Goal: Task Accomplishment & Management: Use online tool/utility

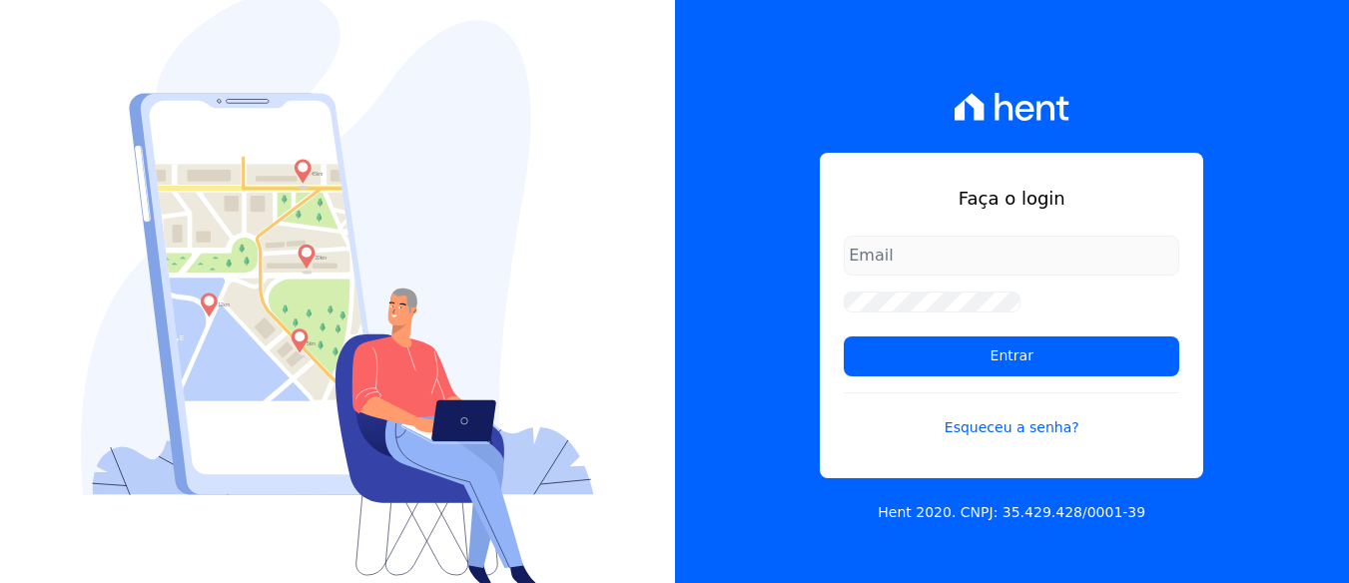
scroll to position [651, 0]
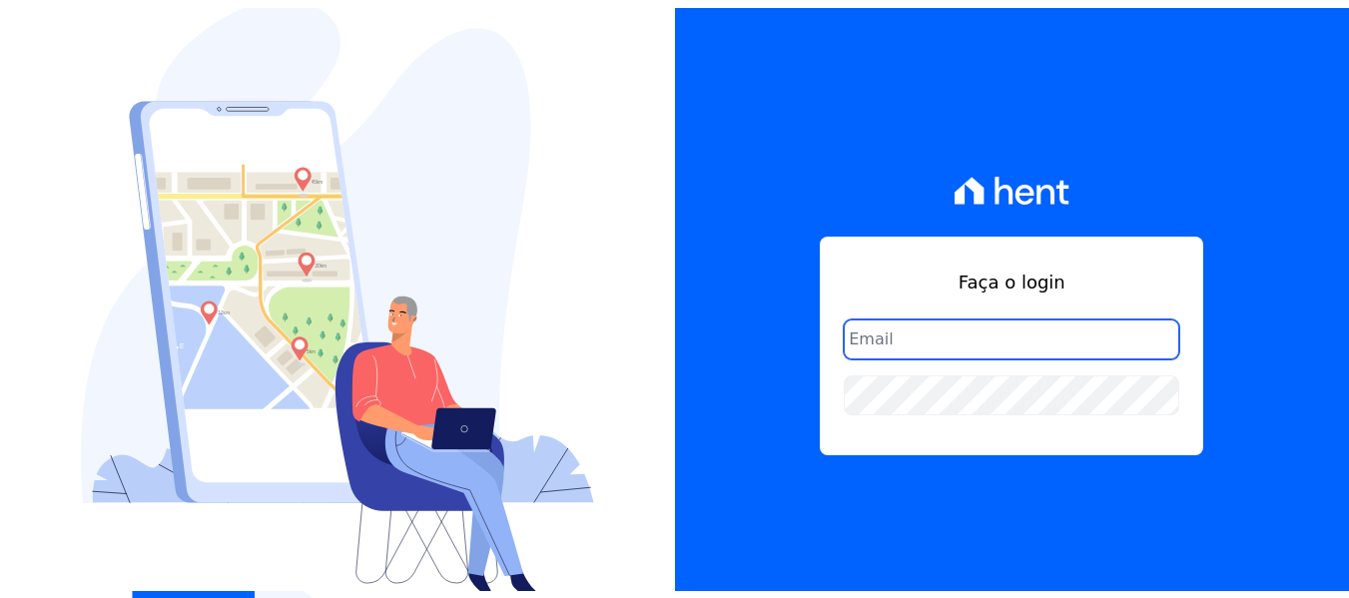
scroll to position [1, 0]
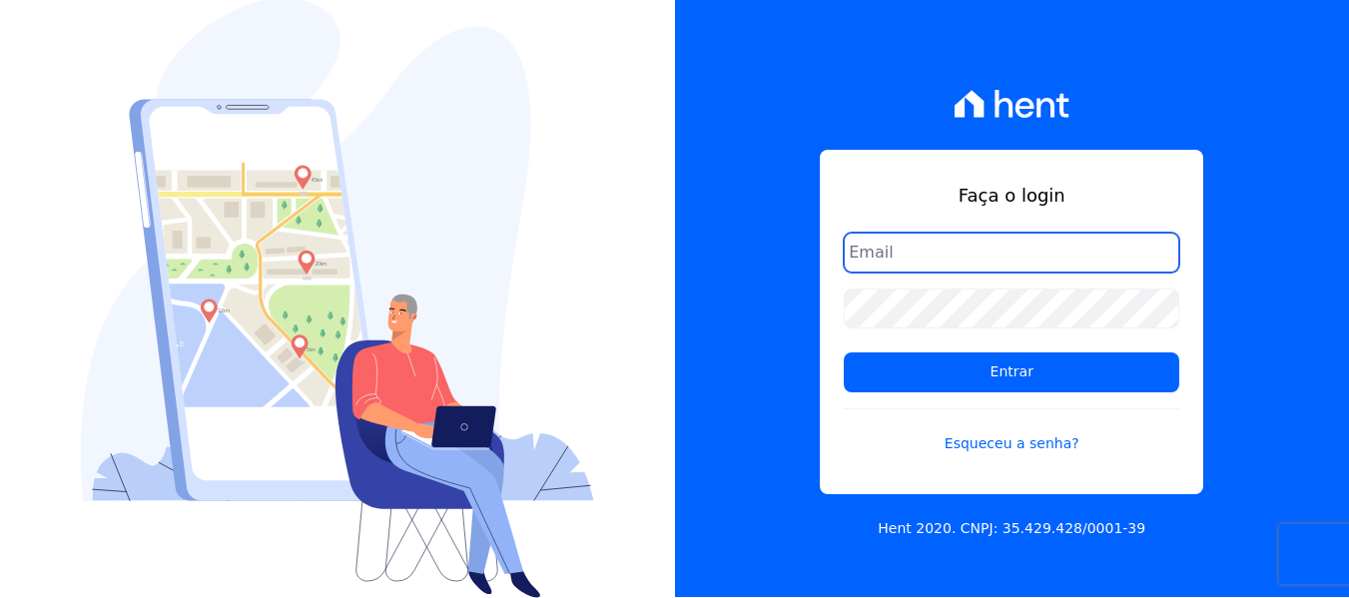
click at [923, 252] on input "email" at bounding box center [1012, 253] width 336 height 40
type input "[PERSON_NAME][EMAIL_ADDRESS][DOMAIN_NAME]"
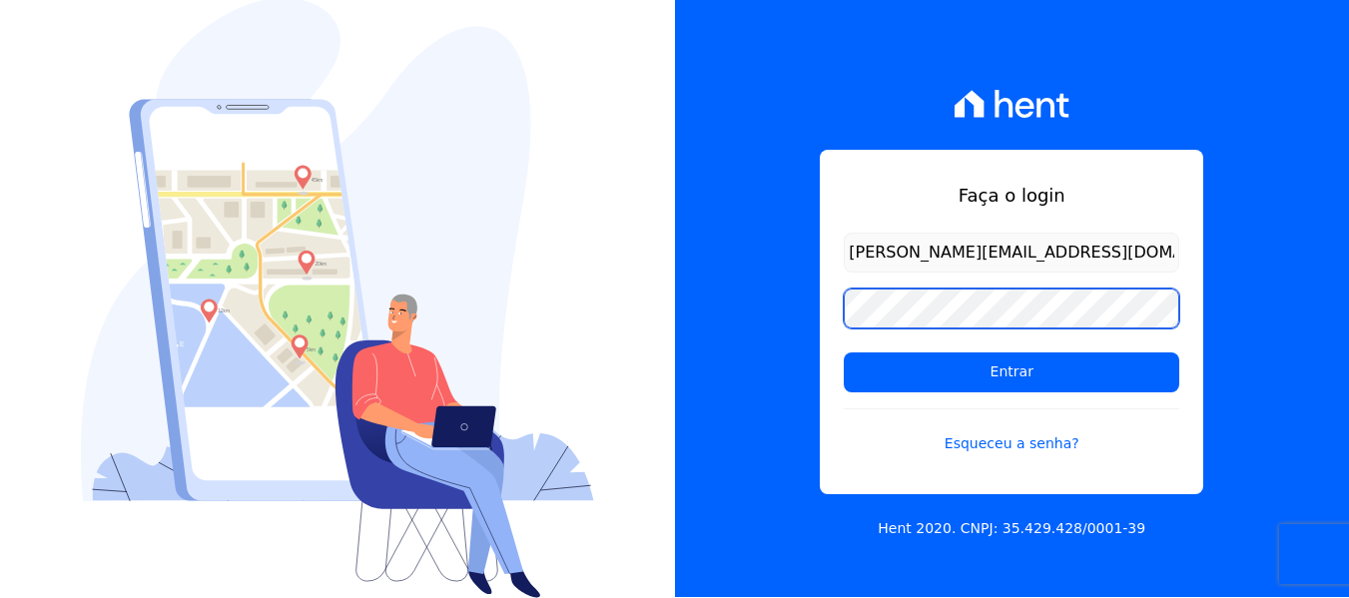
click at [844, 353] on input "Entrar" at bounding box center [1012, 373] width 336 height 40
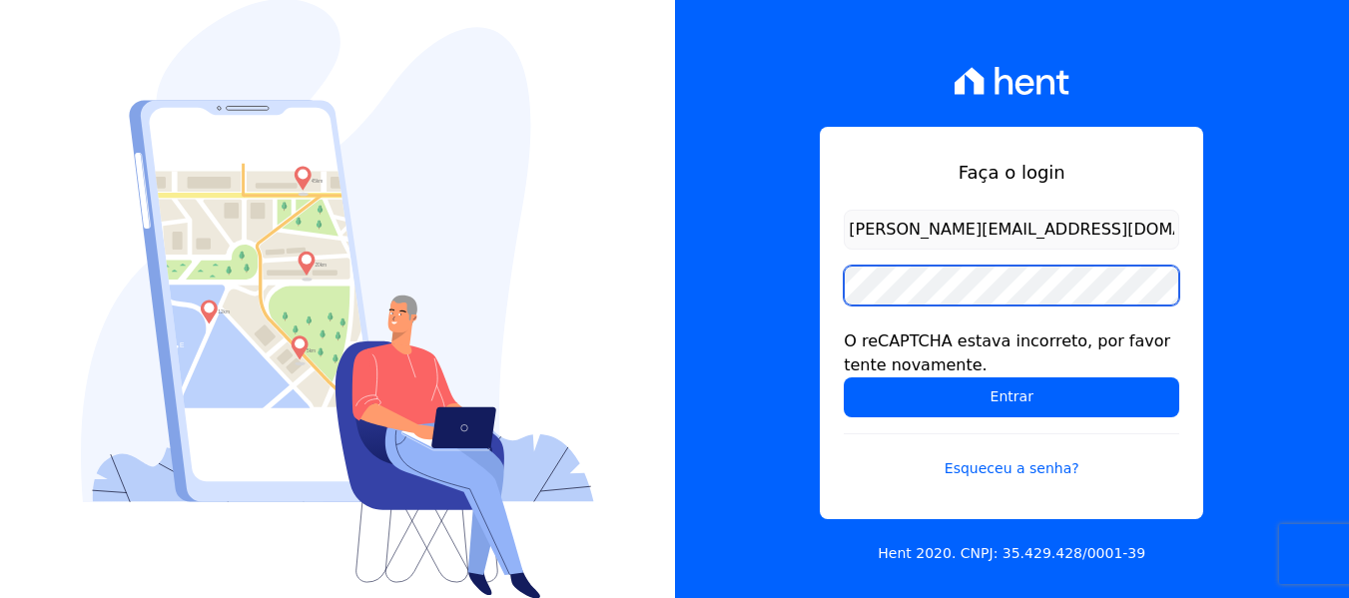
click at [844, 378] on input "Entrar" at bounding box center [1012, 398] width 336 height 40
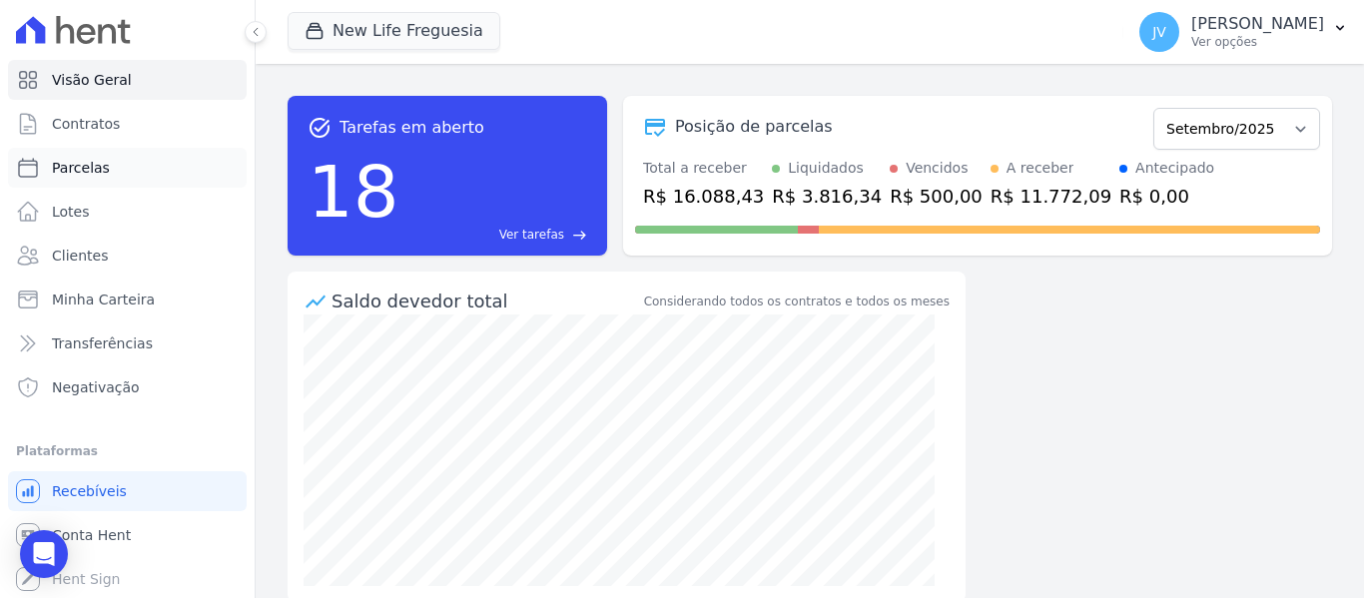
click at [86, 163] on span "Parcelas" at bounding box center [81, 168] width 58 height 20
click at [95, 174] on span "Parcelas" at bounding box center [81, 168] width 58 height 20
select select
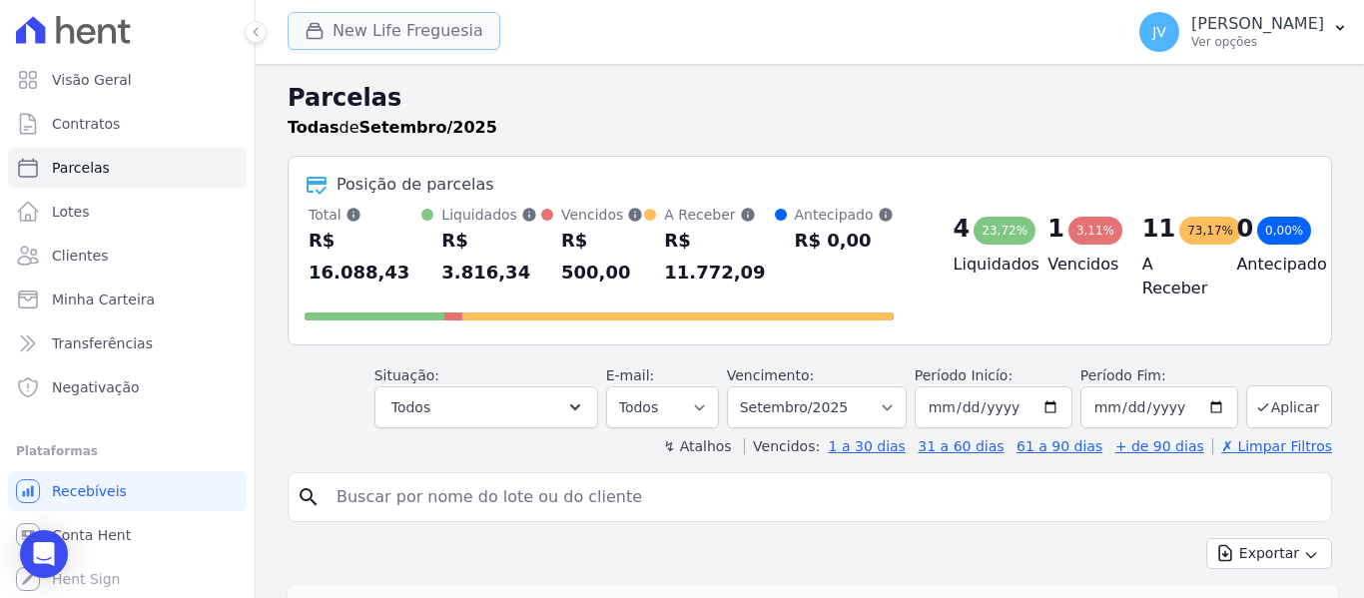
click at [356, 45] on button "New Life Freguesia" at bounding box center [394, 31] width 213 height 38
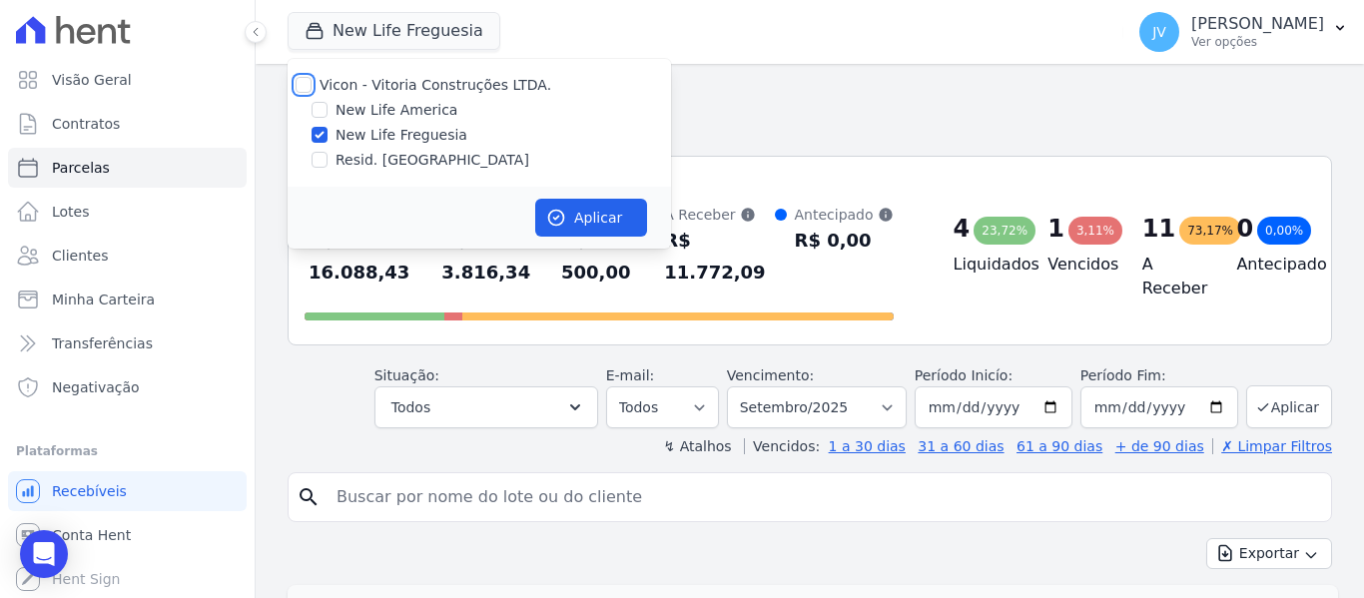
click at [309, 86] on input "Vicon - Vitoria Construções LTDA." at bounding box center [304, 85] width 16 height 16
checkbox input "true"
click at [585, 220] on button "Aplicar" at bounding box center [591, 218] width 112 height 38
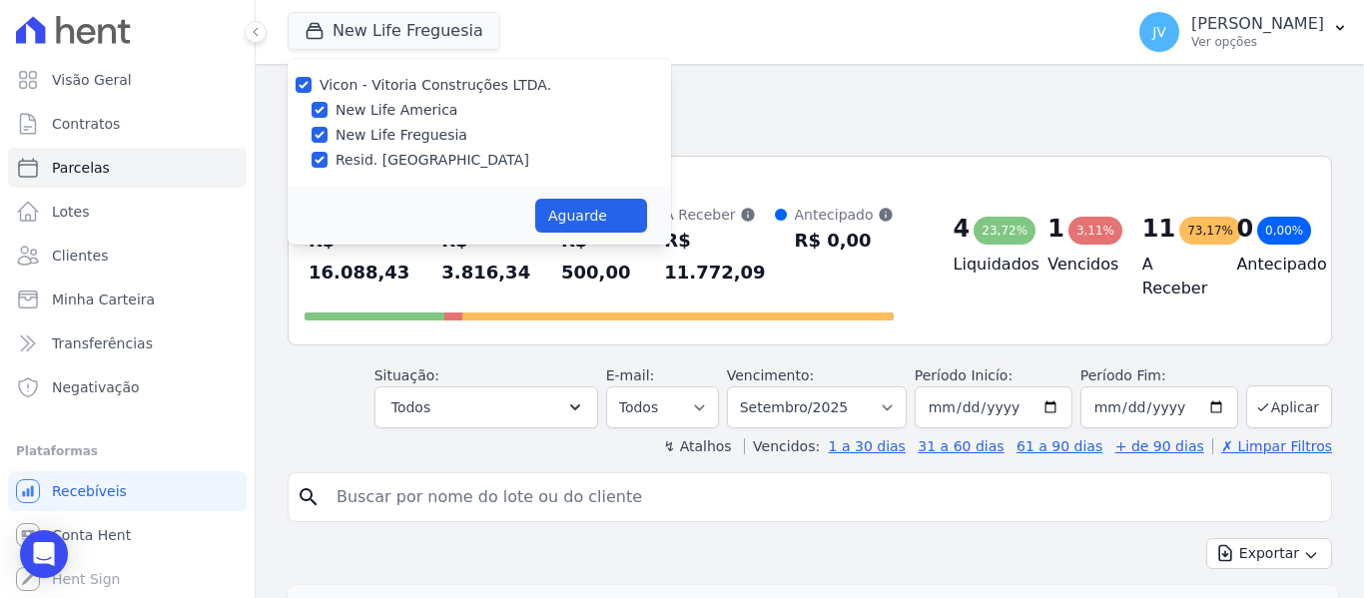
select select
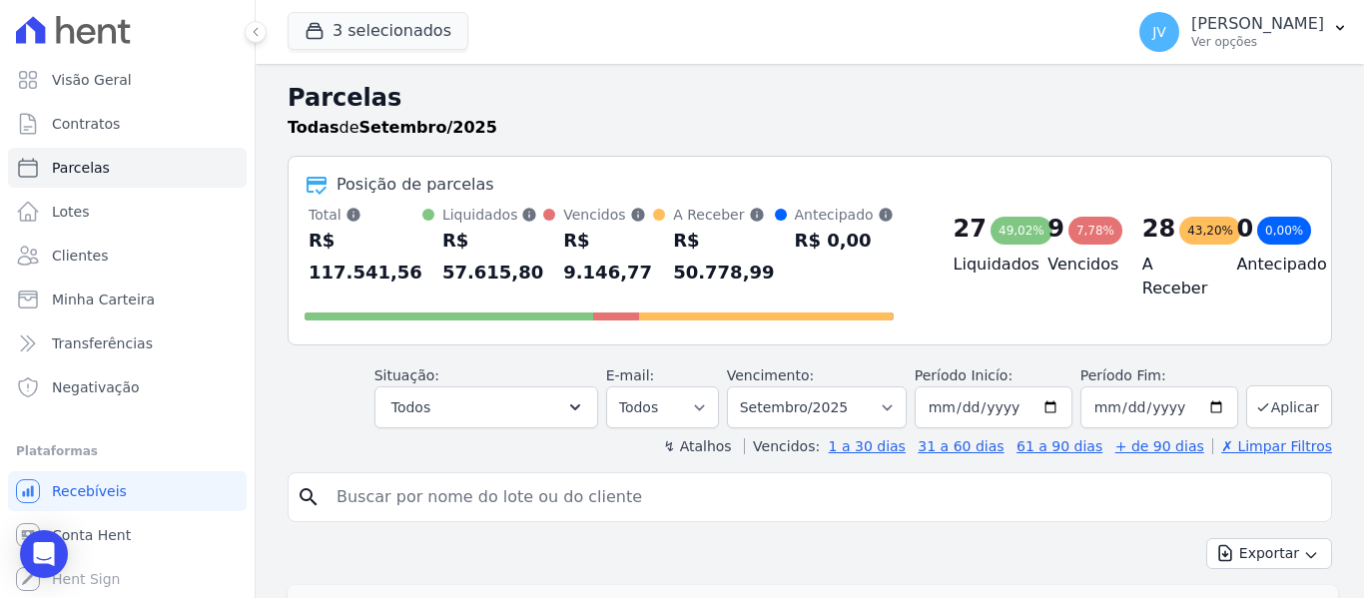
scroll to position [100, 0]
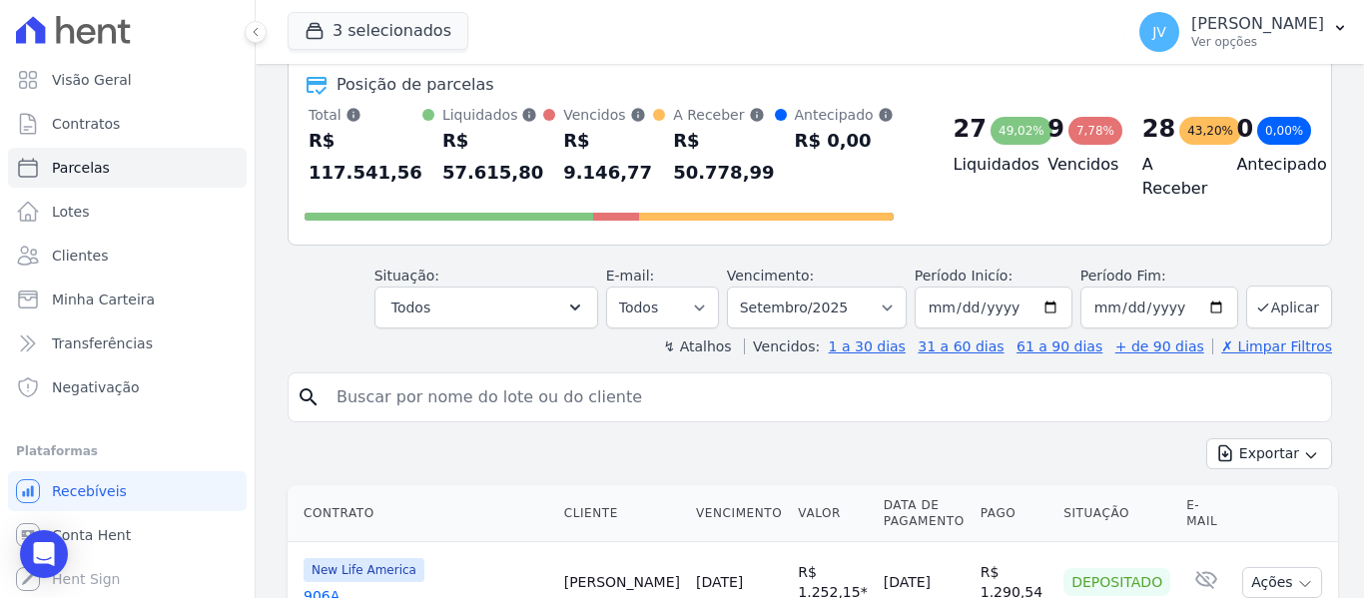
drag, startPoint x: 624, startPoint y: 365, endPoint x: 622, endPoint y: 341, distance: 24.1
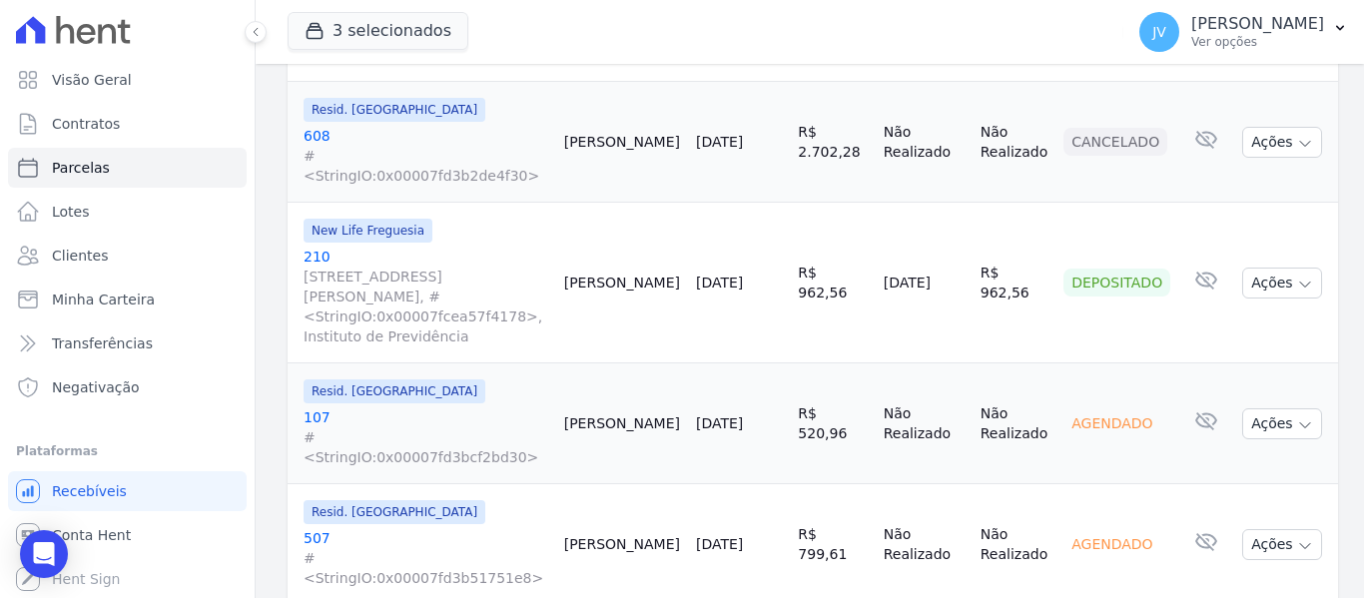
scroll to position [2793, 0]
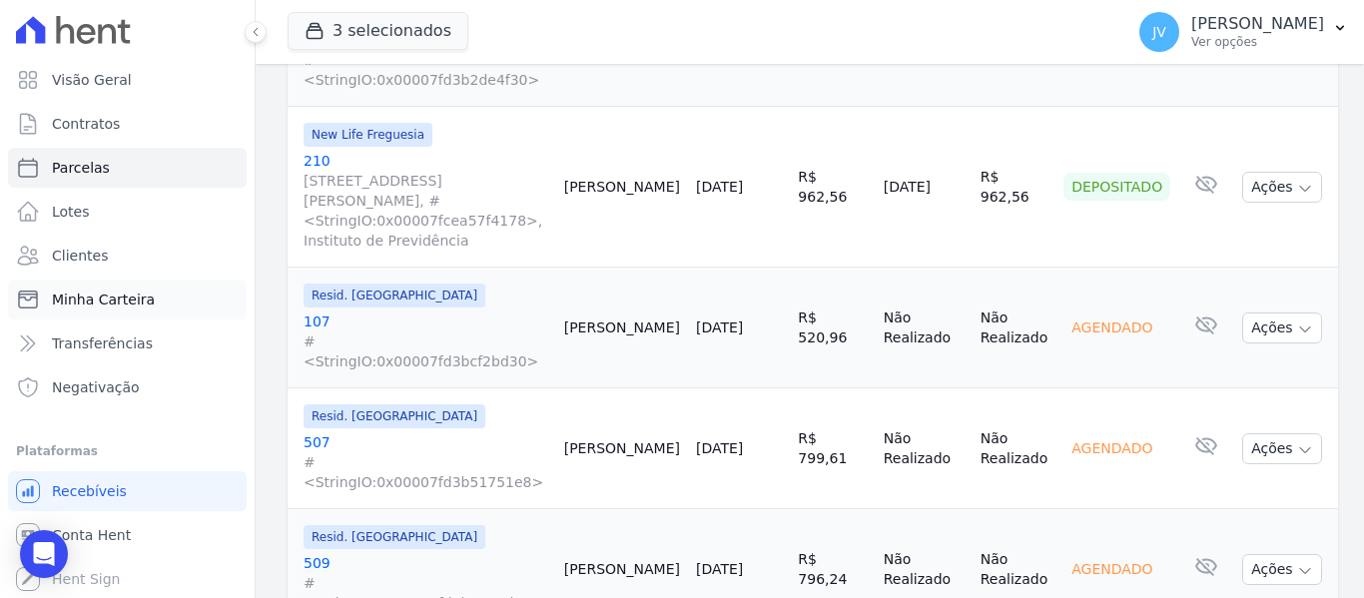
click at [127, 305] on span "Minha Carteira" at bounding box center [103, 300] width 103 height 20
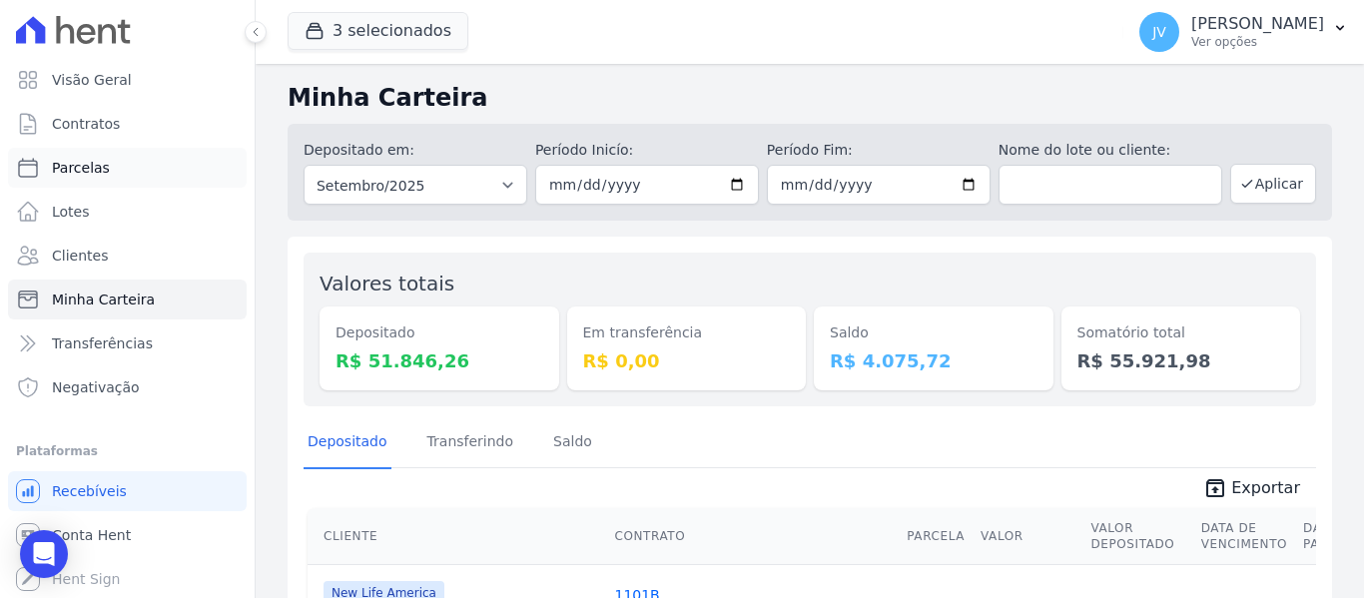
click at [142, 167] on link "Parcelas" at bounding box center [127, 168] width 239 height 40
select select
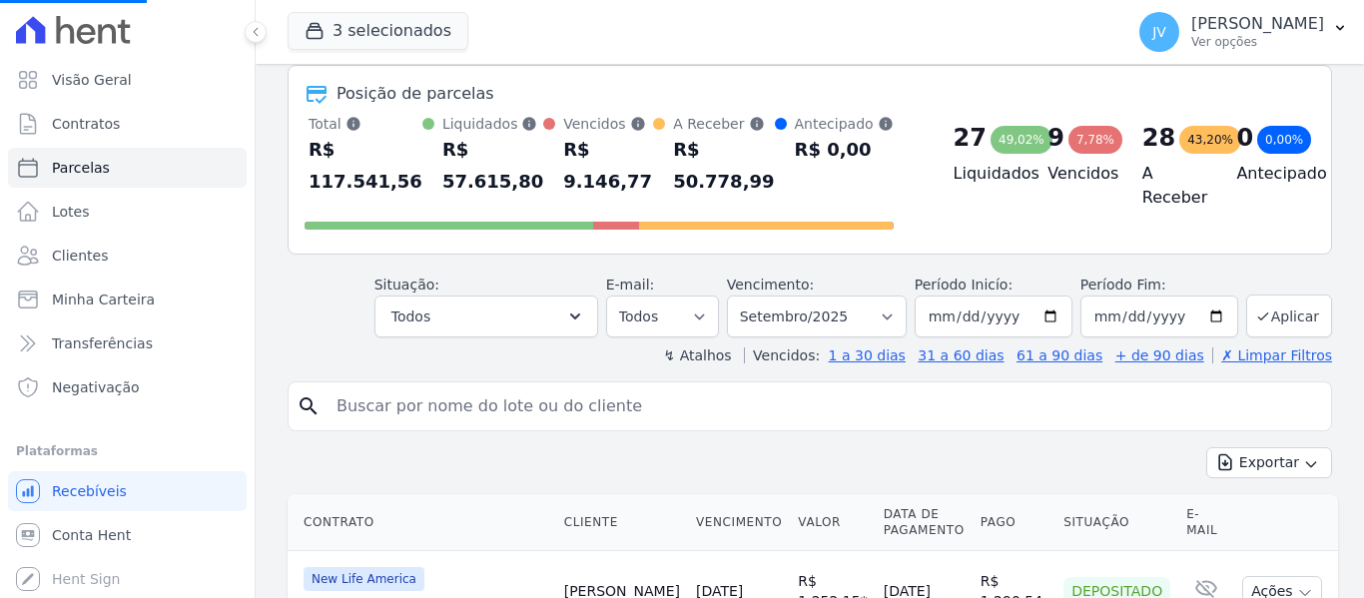
scroll to position [100, 0]
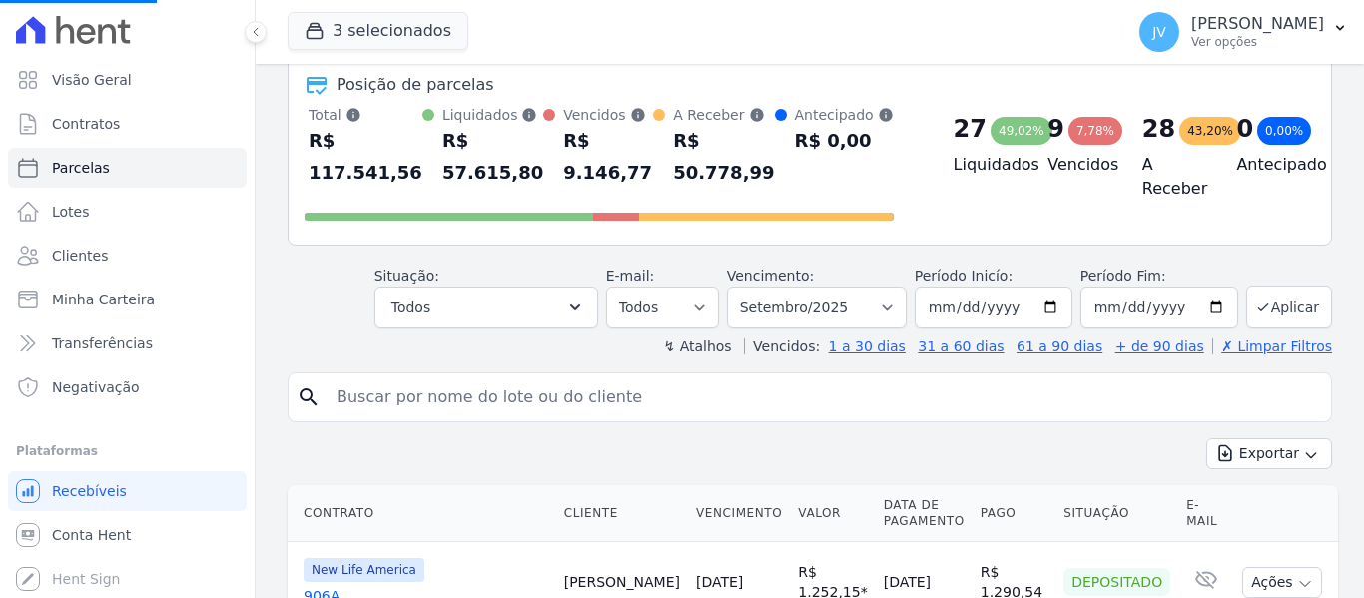
select select
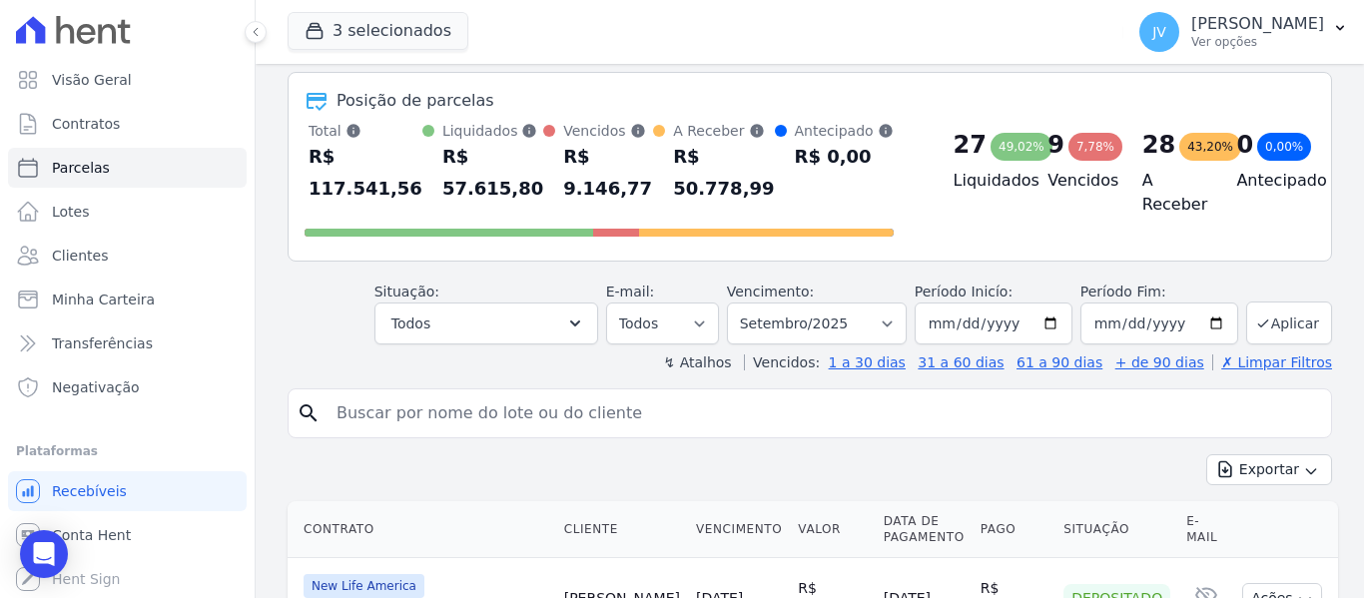
scroll to position [200, 0]
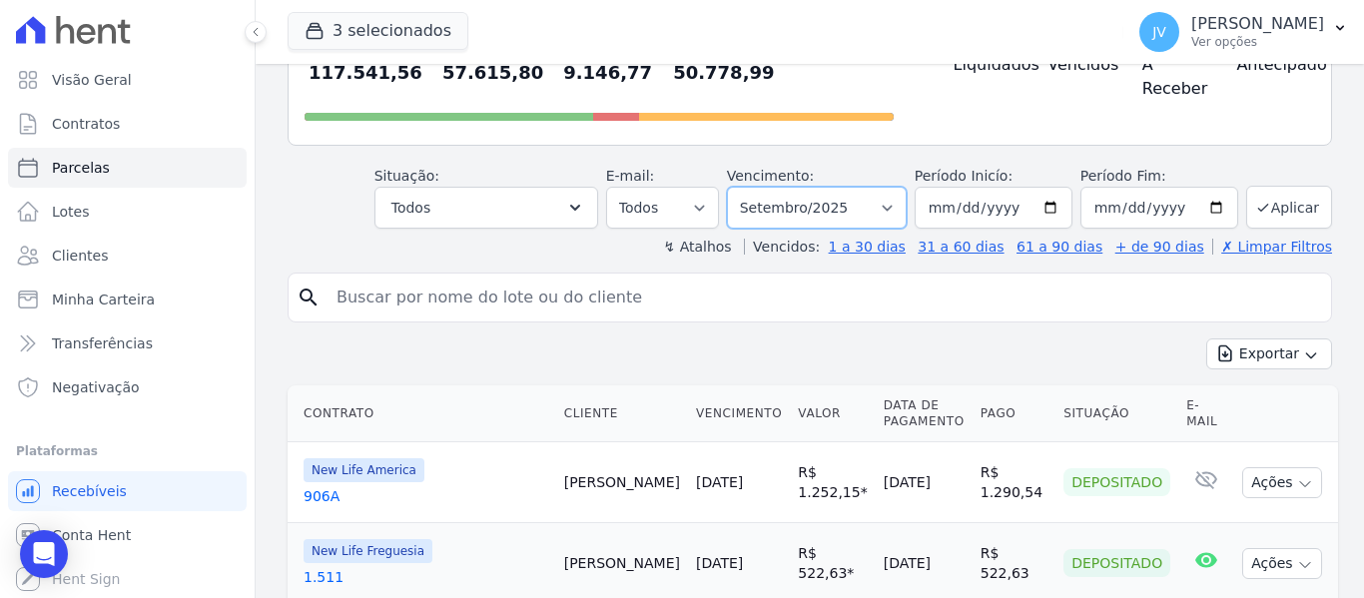
click at [830, 200] on select "Filtrar por período ──────── Todos os meses Setembro/2022 Outubro/2022 Novembro…" at bounding box center [817, 208] width 180 height 42
select select "08/2025"
click at [740, 187] on select "Filtrar por período ──────── Todos os meses Setembro/2022 Outubro/2022 Novembro…" at bounding box center [817, 208] width 180 height 42
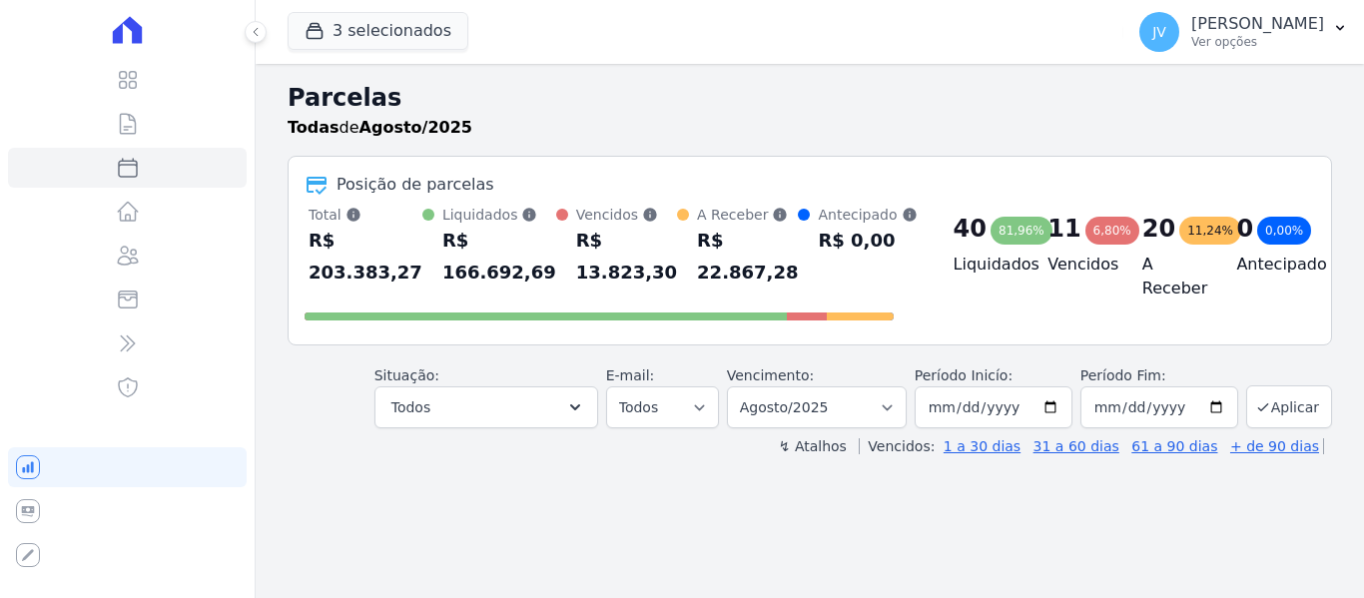
select select
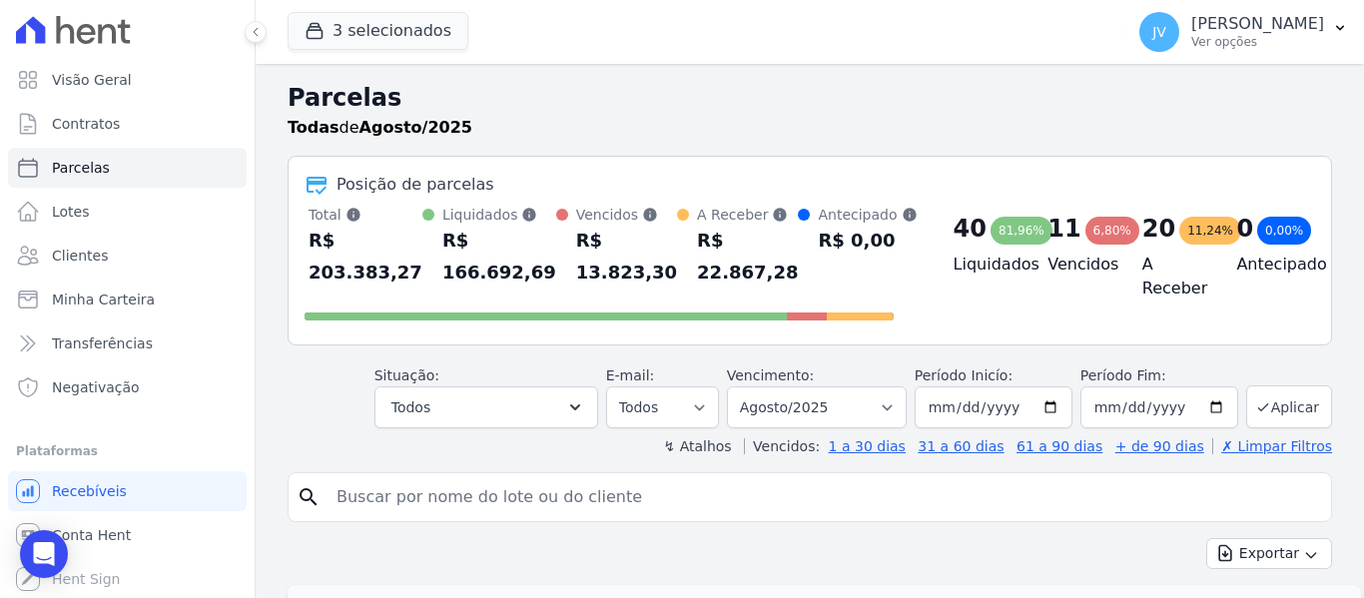
drag, startPoint x: 471, startPoint y: 519, endPoint x: 475, endPoint y: 491, distance: 28.3
click at [471, 512] on div "search" at bounding box center [810, 497] width 1045 height 50
click at [475, 491] on input "search" at bounding box center [824, 497] width 999 height 40
type input "elenice"
select select
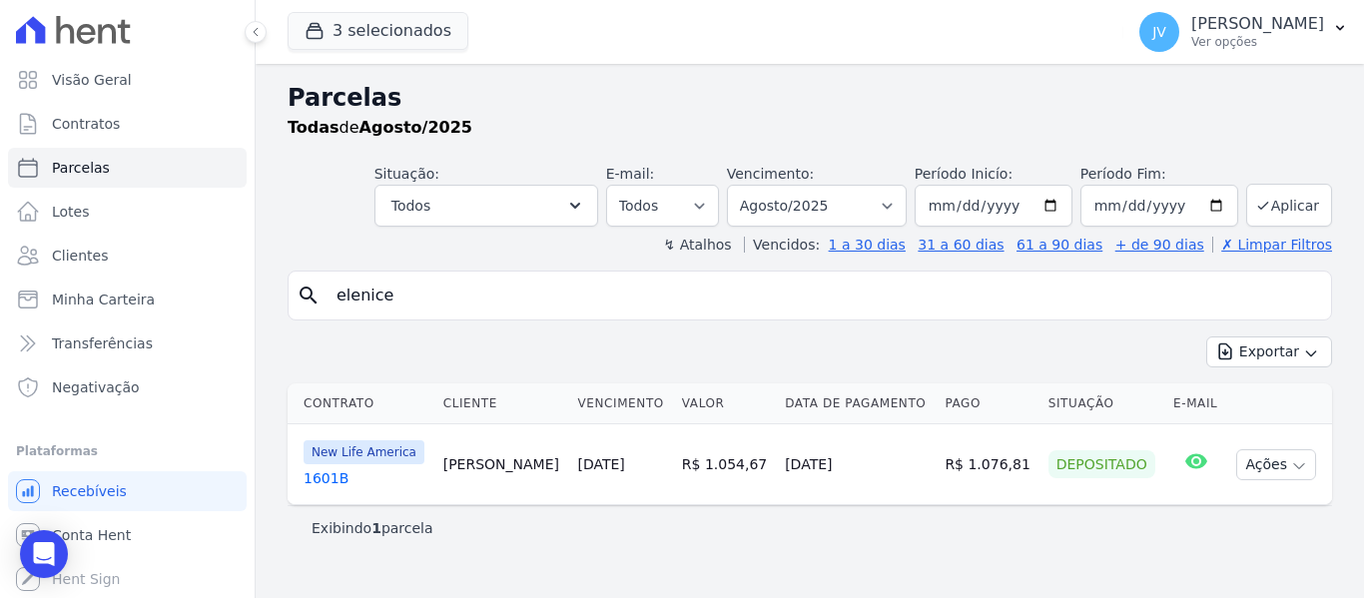
click at [598, 457] on link "[DATE]" at bounding box center [600, 464] width 47 height 16
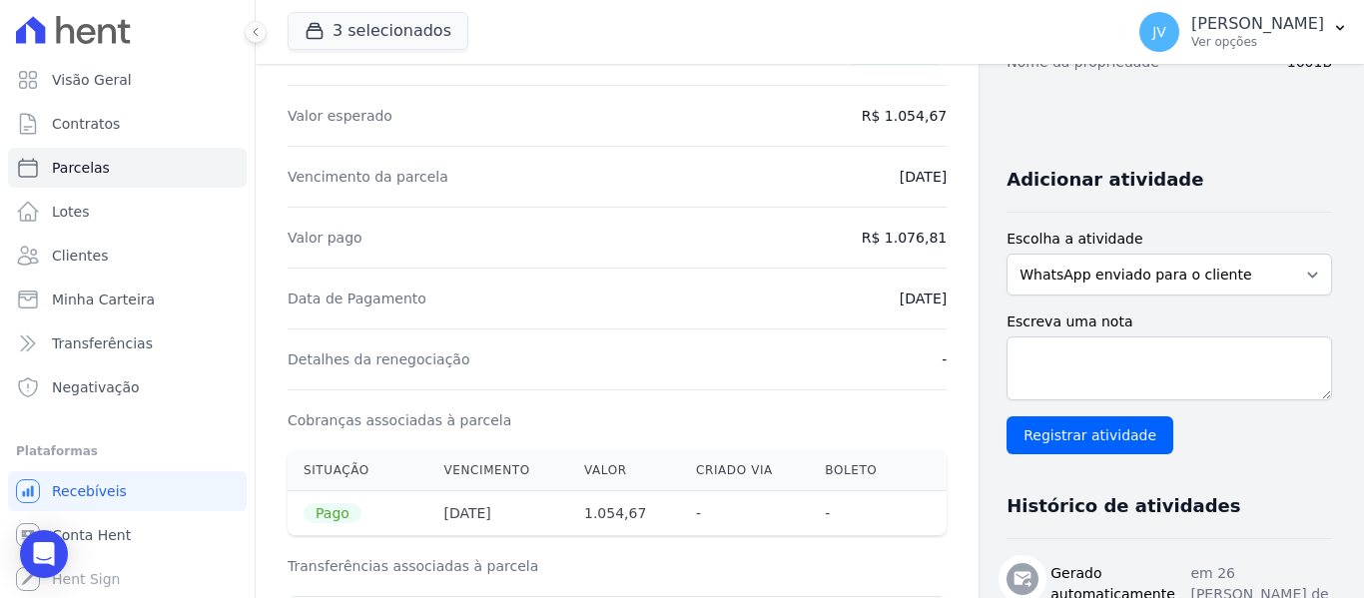
scroll to position [400, 0]
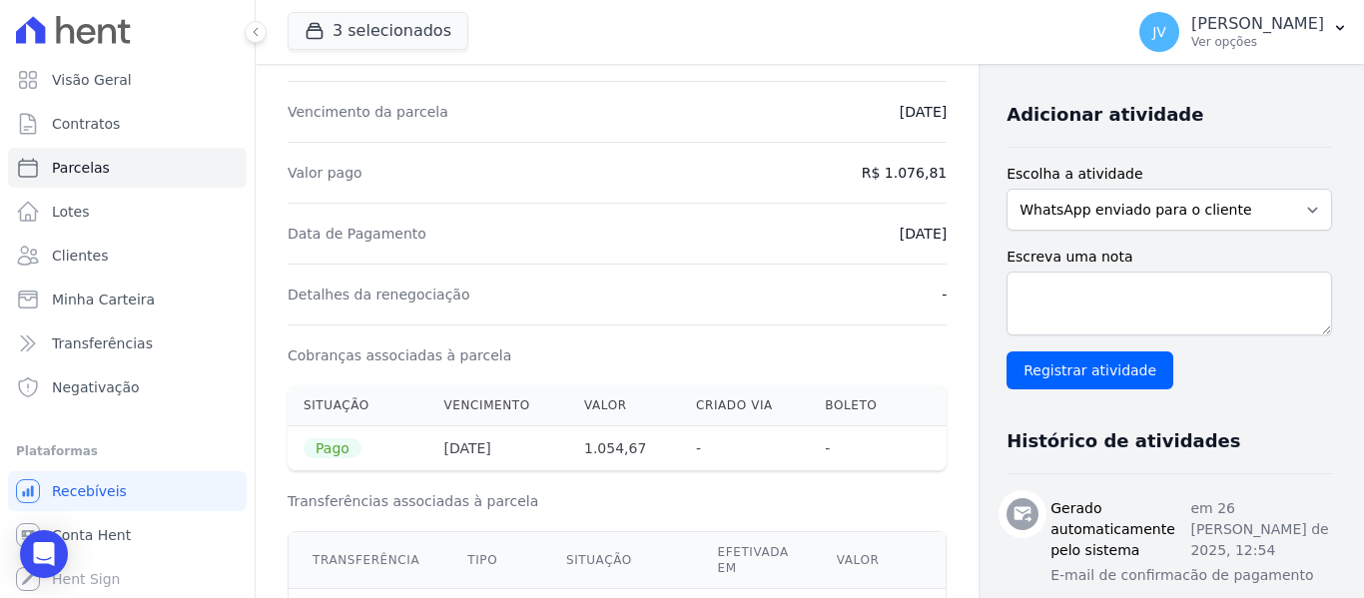
drag, startPoint x: 914, startPoint y: 175, endPoint x: 863, endPoint y: 167, distance: 51.6
click at [863, 167] on div "Contratos Contrato #44cffd5d [GEOGRAPHIC_DATA] Parcela #0 Parcela #0 - Agosto d…" at bounding box center [617, 499] width 723 height 1670
copy dd "1.076,81"
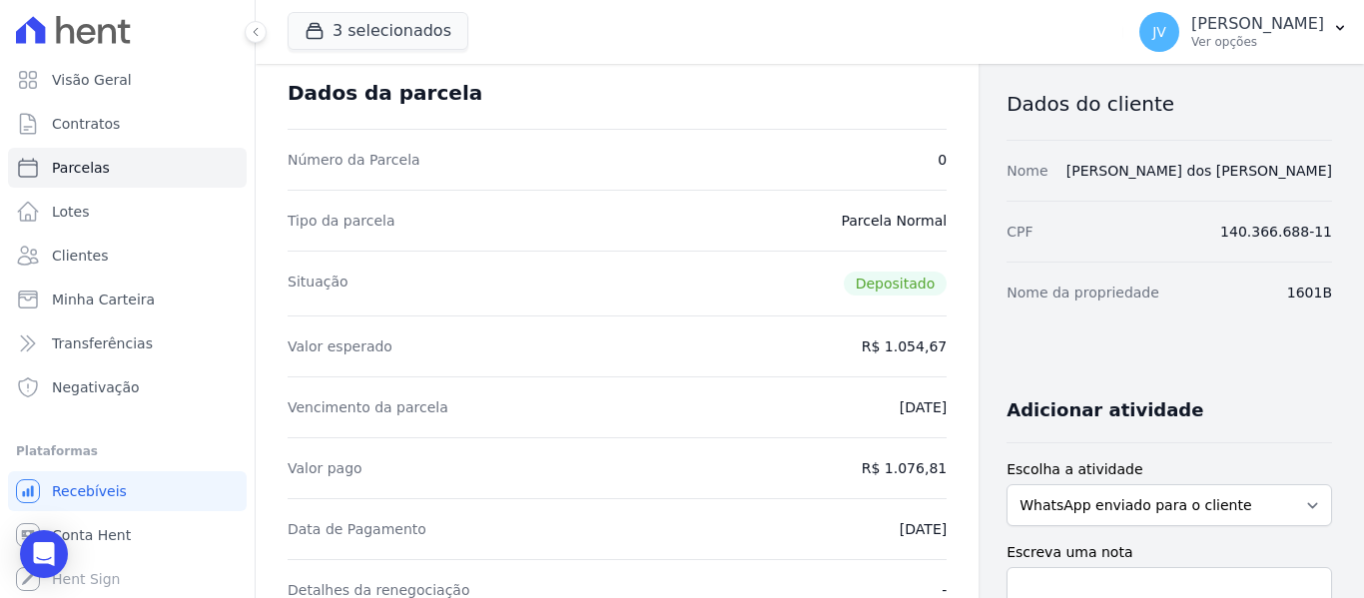
scroll to position [0, 0]
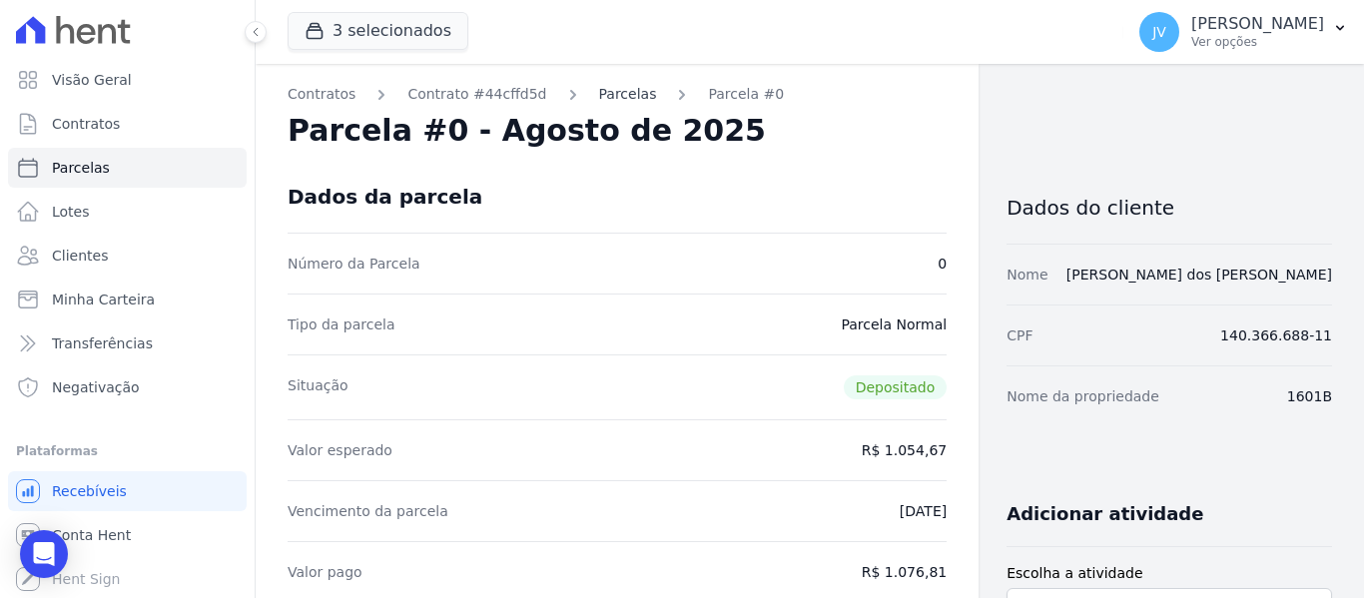
click at [610, 99] on link "Parcelas" at bounding box center [628, 94] width 58 height 21
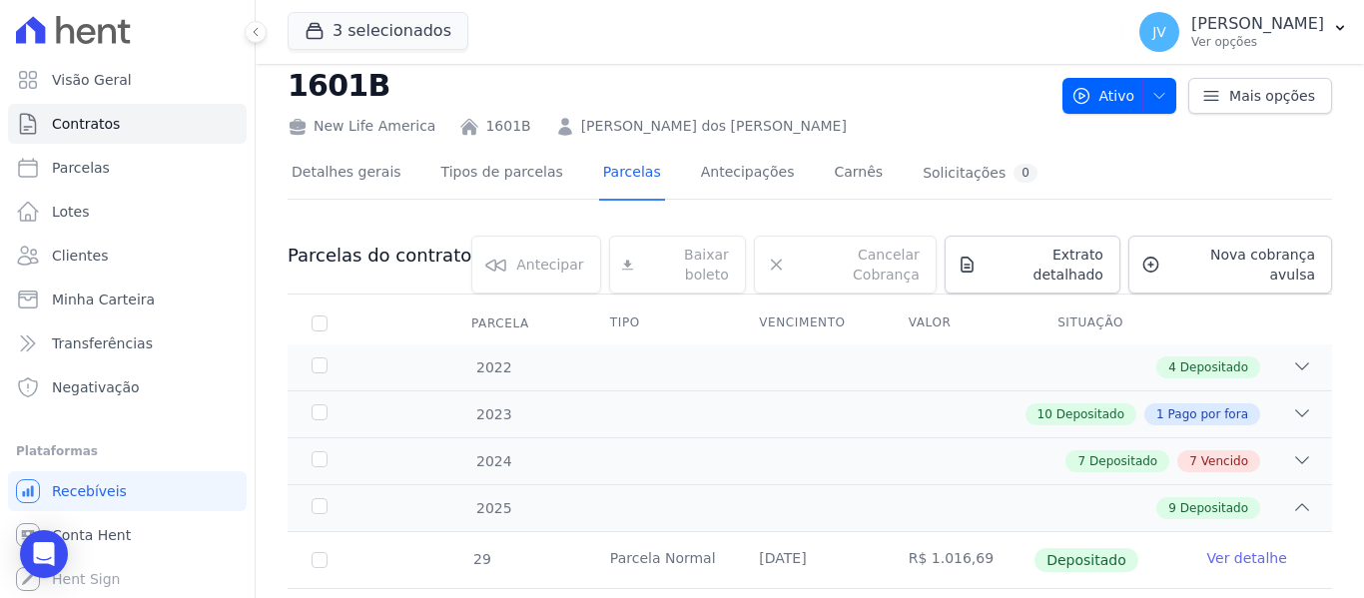
scroll to position [36, 0]
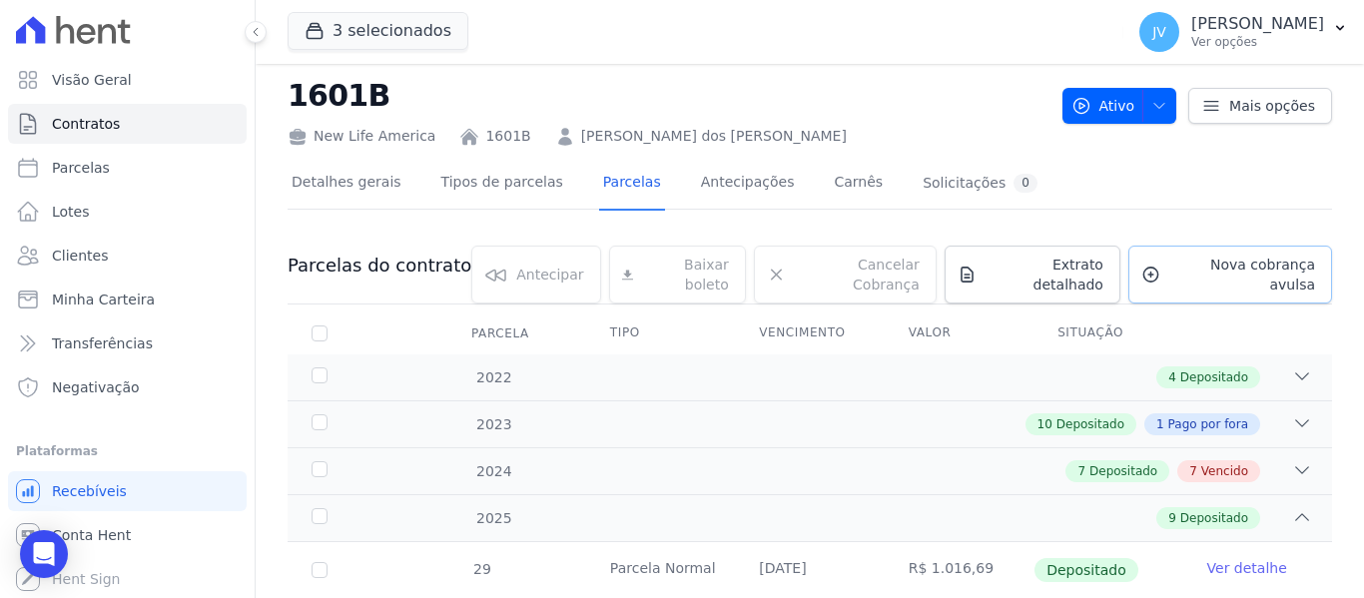
click at [1192, 270] on span "Nova cobrança avulsa" at bounding box center [1242, 275] width 147 height 40
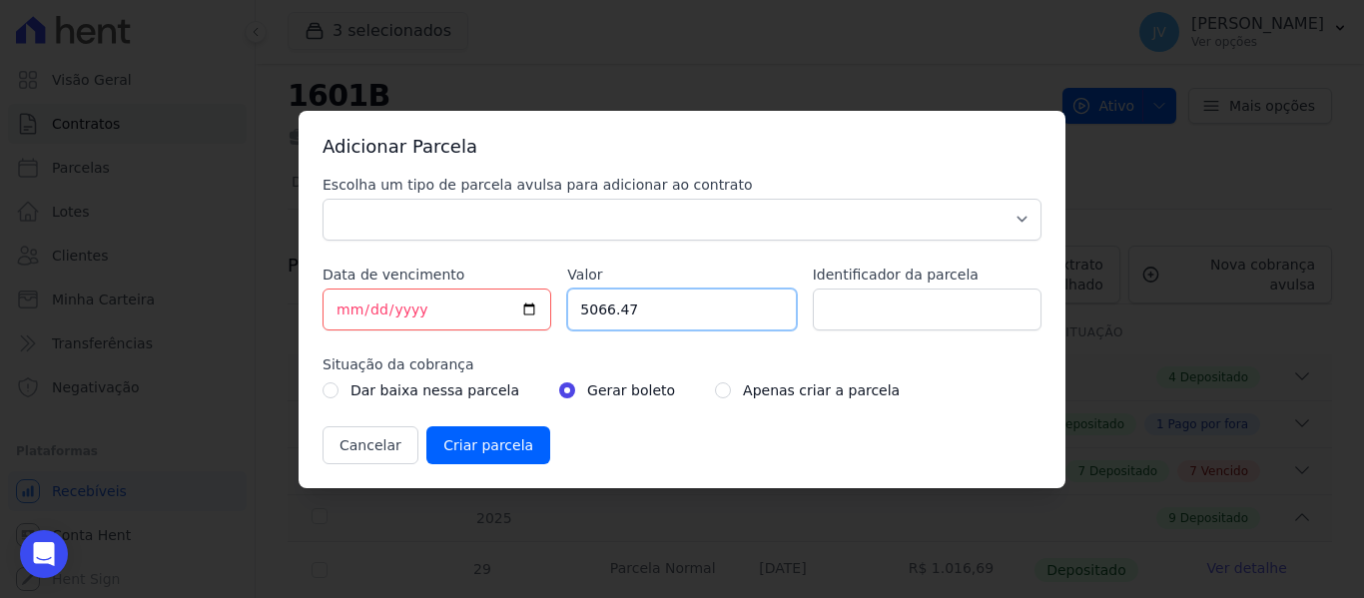
drag, startPoint x: 647, startPoint y: 309, endPoint x: 484, endPoint y: 309, distance: 162.8
click at [484, 309] on div "Escolha um tipo de parcela avulsa para adicionar ao contrato Parcela Normal Sin…" at bounding box center [682, 320] width 719 height 290
type input "1064.17"
click at [339, 312] on input "[DATE]" at bounding box center [437, 310] width 229 height 42
type input "[DATE]"
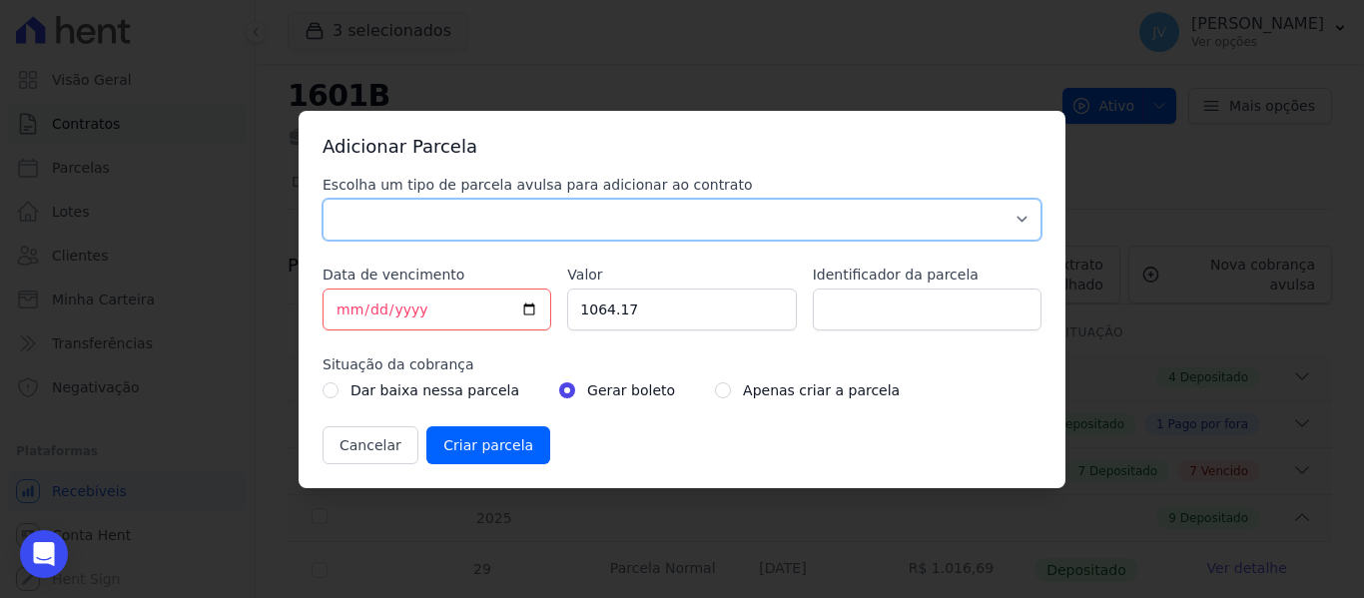
click at [464, 232] on select "Parcela Normal Sinal Caução Intercalada Chaves Pré Chaves Pós Chaves Taxas Quit…" at bounding box center [682, 220] width 719 height 42
select select "standard"
click at [323, 199] on select "Parcela Normal Sinal Caução Intercalada Chaves Pré Chaves Pós Chaves Taxas Quit…" at bounding box center [682, 220] width 719 height 42
click at [482, 448] on input "Criar parcela" at bounding box center [489, 446] width 124 height 38
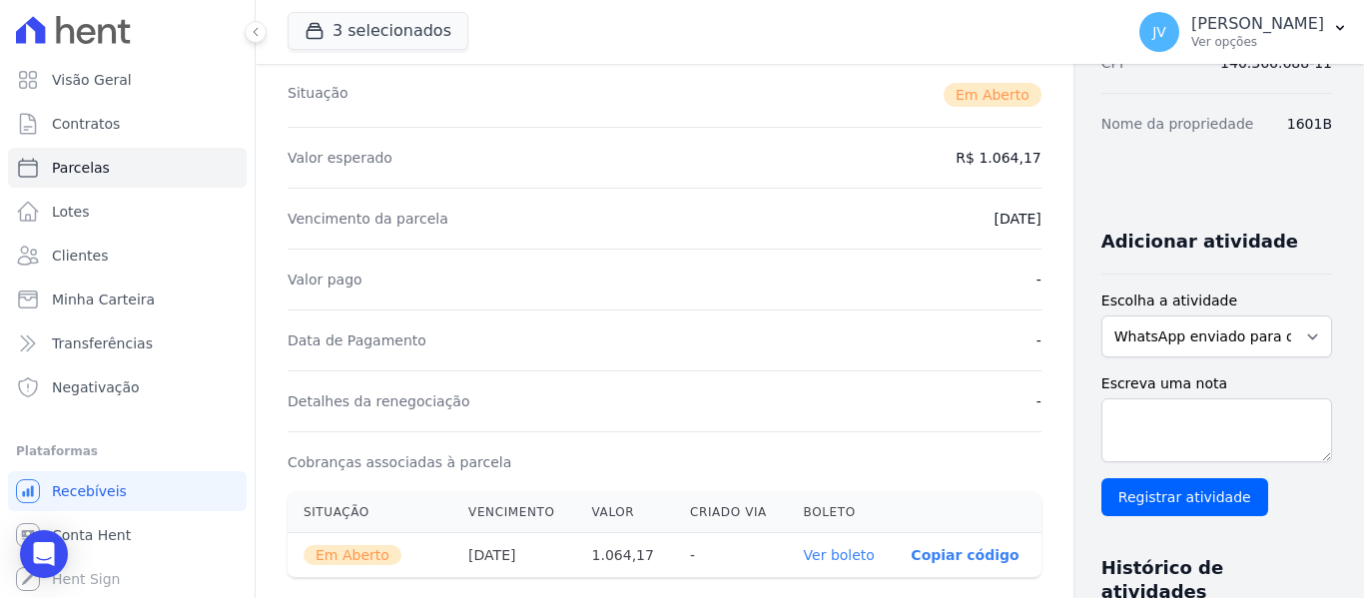
scroll to position [300, 0]
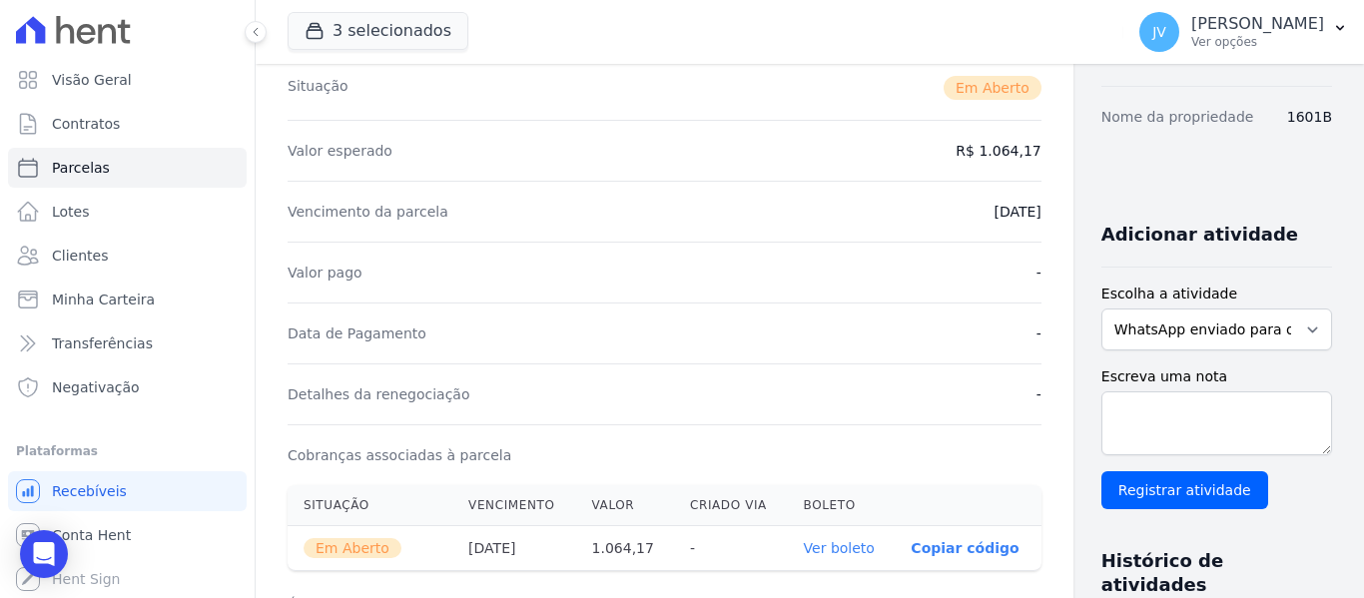
click at [804, 545] on link "Ver boleto" at bounding box center [839, 548] width 71 height 16
click at [94, 306] on span "Minha Carteira" at bounding box center [103, 300] width 103 height 20
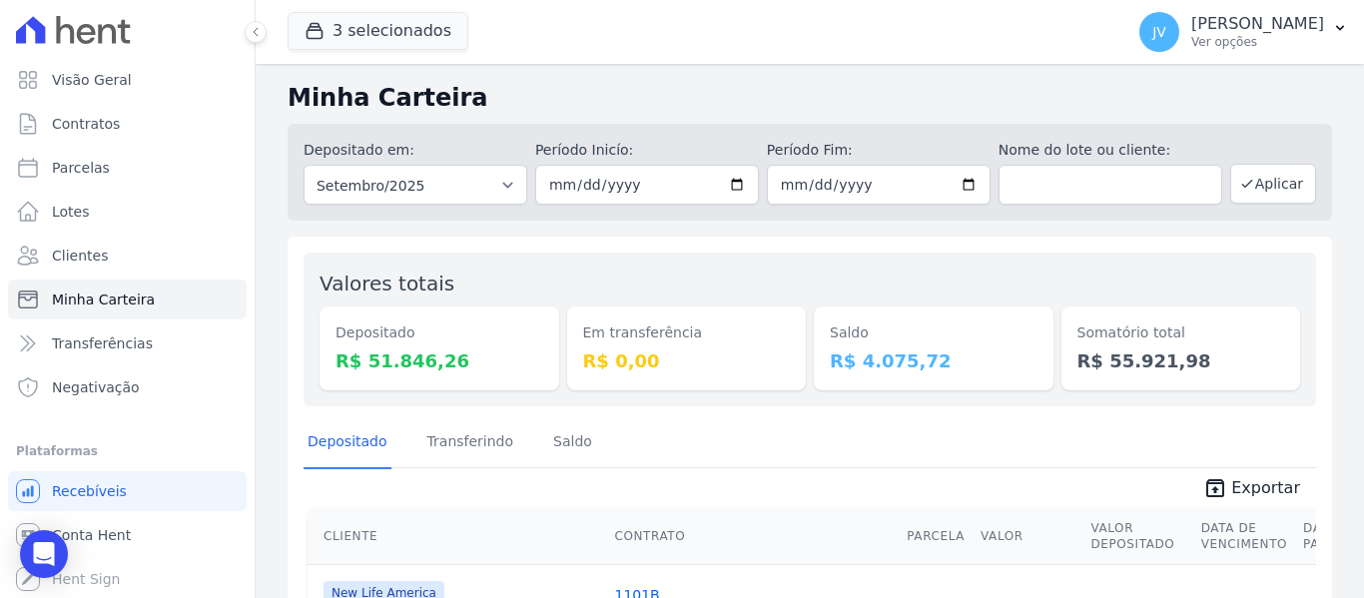
drag, startPoint x: 922, startPoint y: 362, endPoint x: 817, endPoint y: 331, distance: 109.4
click at [817, 331] on div "Saldo R$ 4.075,72" at bounding box center [934, 349] width 240 height 84
click at [837, 267] on div "Valores totais Depositado R$ 51.846,26 Em transferência R$ 0,00 [GEOGRAPHIC_DAT…" at bounding box center [810, 330] width 1013 height 154
click at [702, 260] on div "Valores totais Depositado R$ 51.846,26 Em transferência R$ 0,00 [GEOGRAPHIC_DAT…" at bounding box center [810, 330] width 1013 height 154
click at [988, 366] on dd "R$ 4.075,72" at bounding box center [934, 361] width 208 height 27
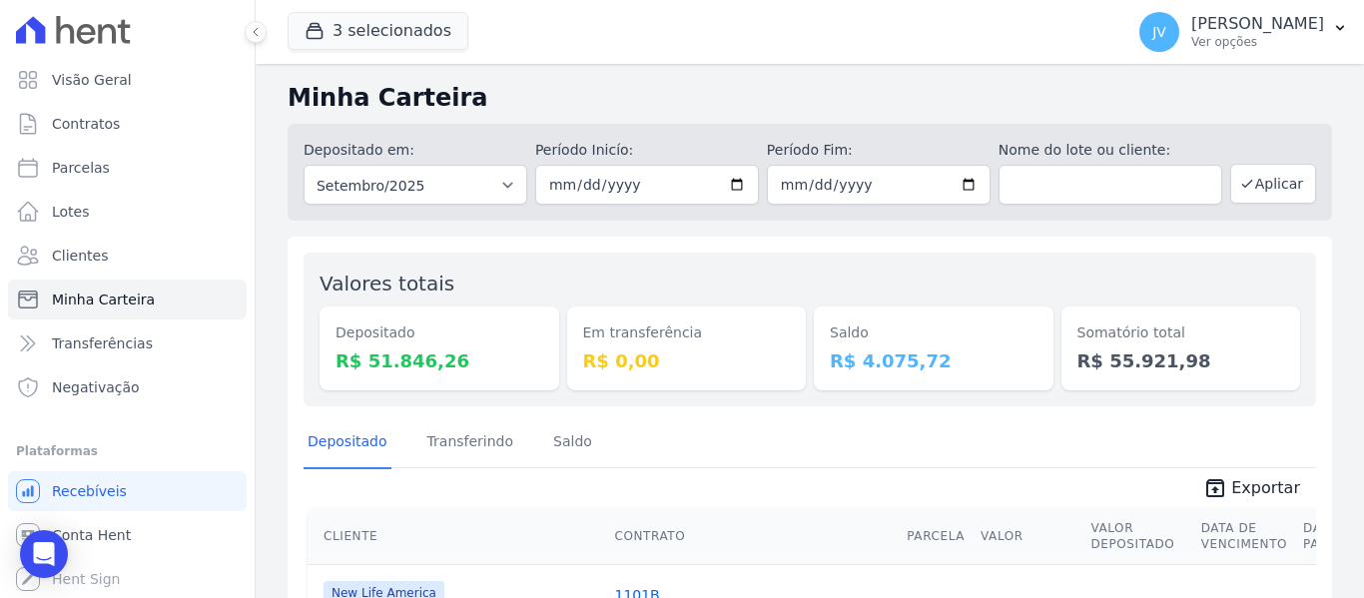
drag, startPoint x: 1086, startPoint y: 361, endPoint x: 1113, endPoint y: 372, distance: 29.1
click at [1086, 364] on dd "R$ 55.921,98" at bounding box center [1182, 361] width 208 height 27
drag, startPoint x: 932, startPoint y: 360, endPoint x: 817, endPoint y: 326, distance: 119.8
click at [817, 326] on div "Saldo R$ 4.075,72" at bounding box center [934, 349] width 240 height 84
click at [1122, 405] on div "Valores totais Depositado R$ 51.846,26 Em transferência R$ 0,00 [GEOGRAPHIC_DAT…" at bounding box center [810, 330] width 1013 height 154
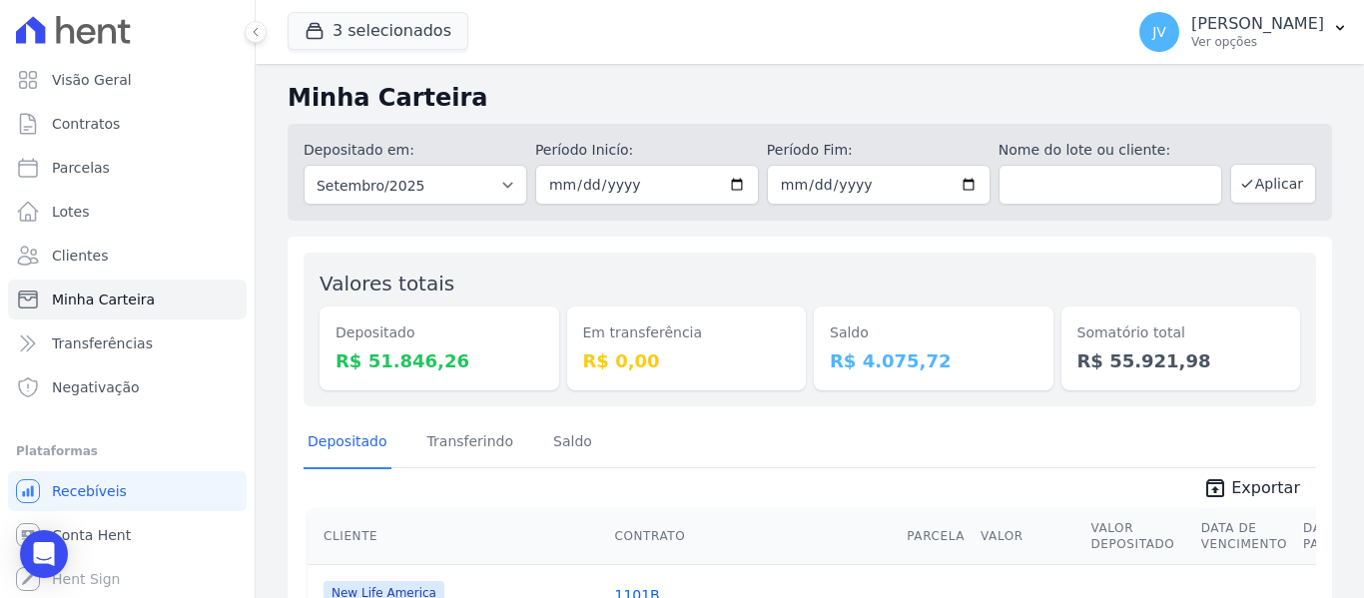
drag, startPoint x: 913, startPoint y: 362, endPoint x: 819, endPoint y: 330, distance: 99.2
click at [825, 340] on div "Saldo R$ 4.075,72" at bounding box center [934, 349] width 240 height 84
click at [82, 211] on span "Lotes" at bounding box center [71, 212] width 38 height 20
click at [153, 307] on link "Minha Carteira" at bounding box center [127, 300] width 239 height 40
drag, startPoint x: 914, startPoint y: 363, endPoint x: 800, endPoint y: 344, distance: 115.4
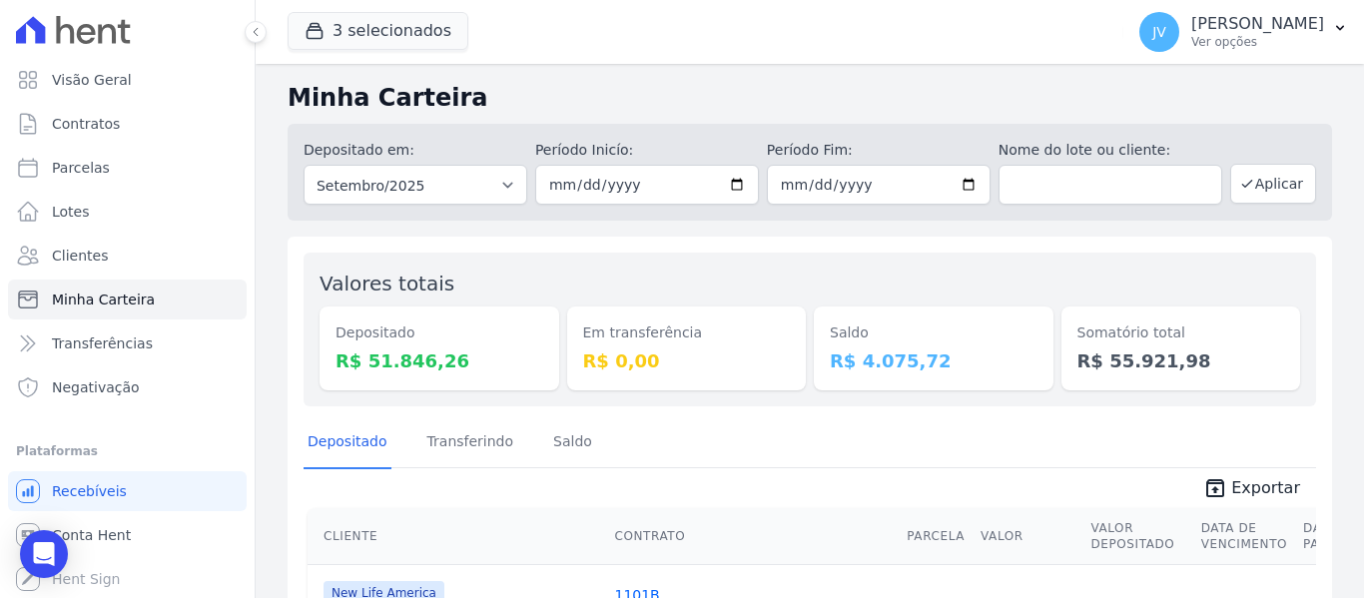
click at [800, 344] on div "Valores totais Depositado R$ 51.846,26 Em transferência R$ 0,00 [GEOGRAPHIC_DAT…" at bounding box center [810, 330] width 1013 height 154
click at [831, 262] on div "Valores totais Depositado R$ 51.846,26 Em transferência R$ 0,00 [GEOGRAPHIC_DAT…" at bounding box center [810, 330] width 1013 height 154
drag, startPoint x: 956, startPoint y: 364, endPoint x: 832, endPoint y: 314, distance: 133.6
click at [838, 318] on div "Saldo R$ 4.075,72" at bounding box center [934, 349] width 240 height 84
click at [893, 255] on div "Valores totais Depositado R$ 51.846,26 Em transferência R$ 0,00 [GEOGRAPHIC_DAT…" at bounding box center [810, 330] width 1013 height 154
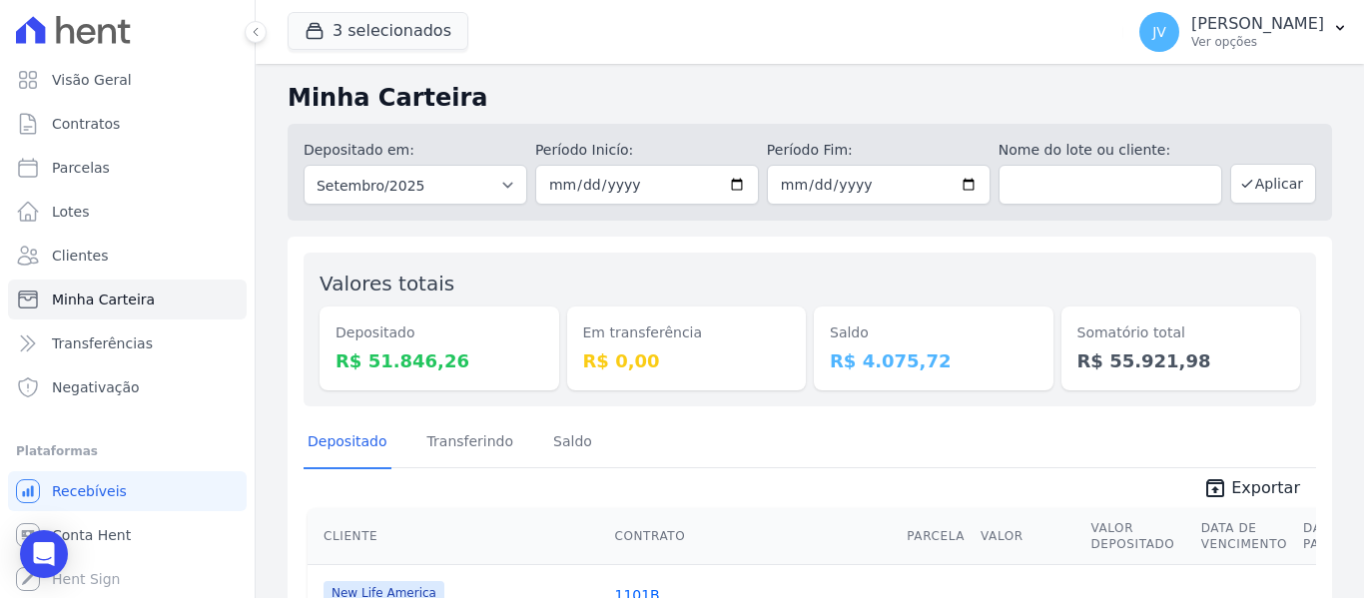
drag, startPoint x: 941, startPoint y: 358, endPoint x: 826, endPoint y: 332, distance: 117.8
click at [826, 332] on div "Saldo R$ 4.075,72" at bounding box center [934, 349] width 240 height 84
click at [830, 332] on dt "Saldo" at bounding box center [934, 333] width 208 height 21
click at [883, 280] on div "Saldo R$ 4.075,72" at bounding box center [934, 330] width 240 height 122
drag, startPoint x: 940, startPoint y: 349, endPoint x: 809, endPoint y: 287, distance: 144.8
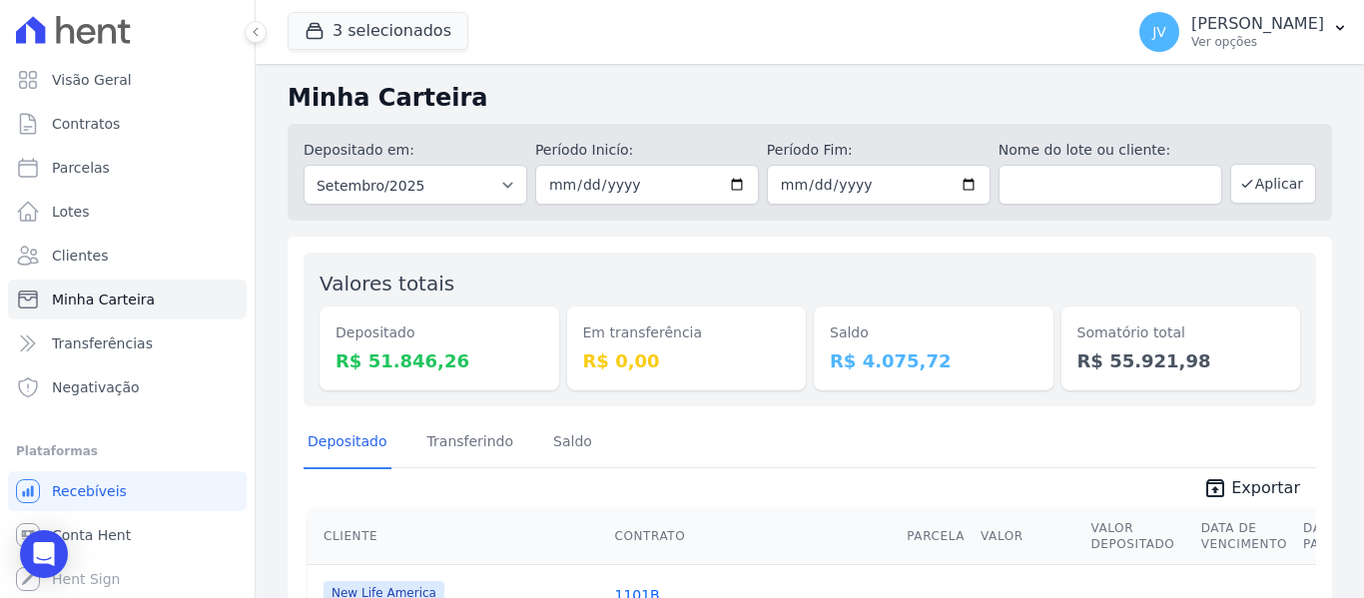
click at [814, 290] on div "Saldo R$ 4.075,72" at bounding box center [934, 330] width 240 height 122
click at [867, 258] on div "Valores totais Depositado R$ 51.846,26 Em transferência R$ 0,00 [GEOGRAPHIC_DAT…" at bounding box center [810, 330] width 1013 height 154
click at [607, 280] on div "Em transferência R$ 0,00" at bounding box center [687, 330] width 240 height 122
